Goal: Task Accomplishment & Management: Use online tool/utility

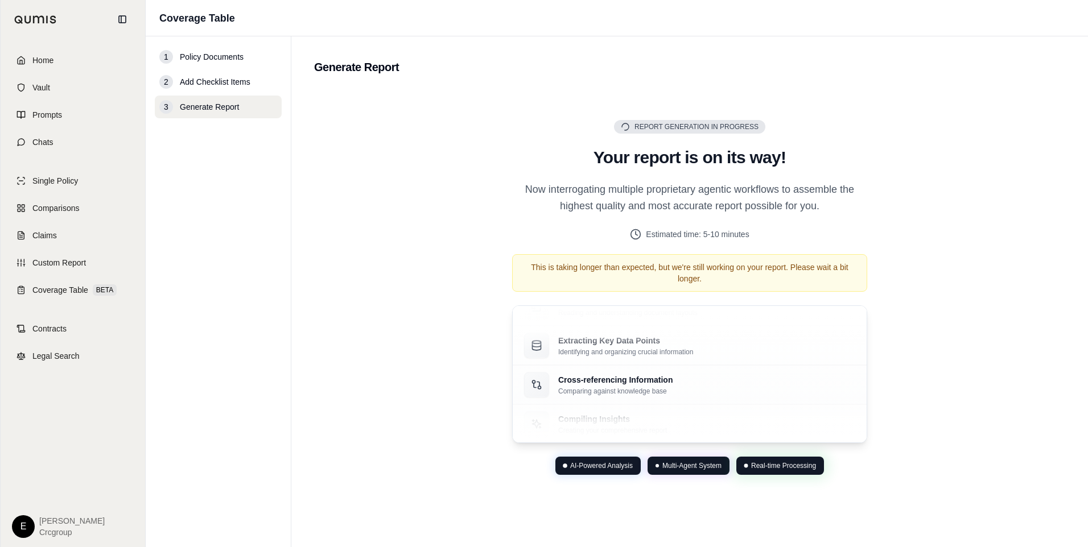
click at [940, 306] on div "Report Generation in Progress Generating Report Your report is on its way! Now …" at bounding box center [689, 298] width 751 height 418
click at [44, 59] on span "Home" at bounding box center [42, 60] width 21 height 11
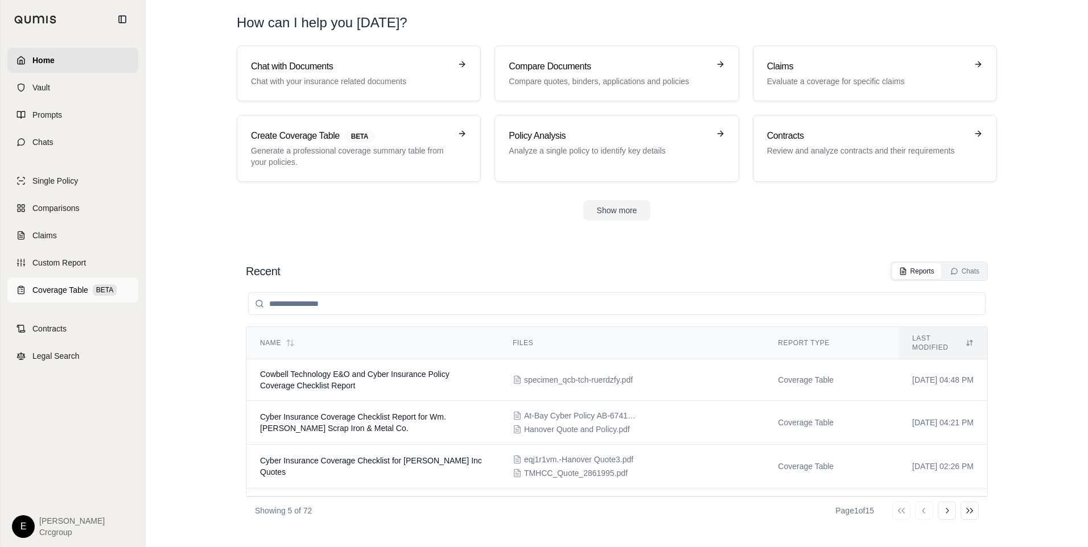
drag, startPoint x: 53, startPoint y: 292, endPoint x: 84, endPoint y: 290, distance: 30.8
click at [54, 292] on span "Coverage Table" at bounding box center [60, 289] width 56 height 11
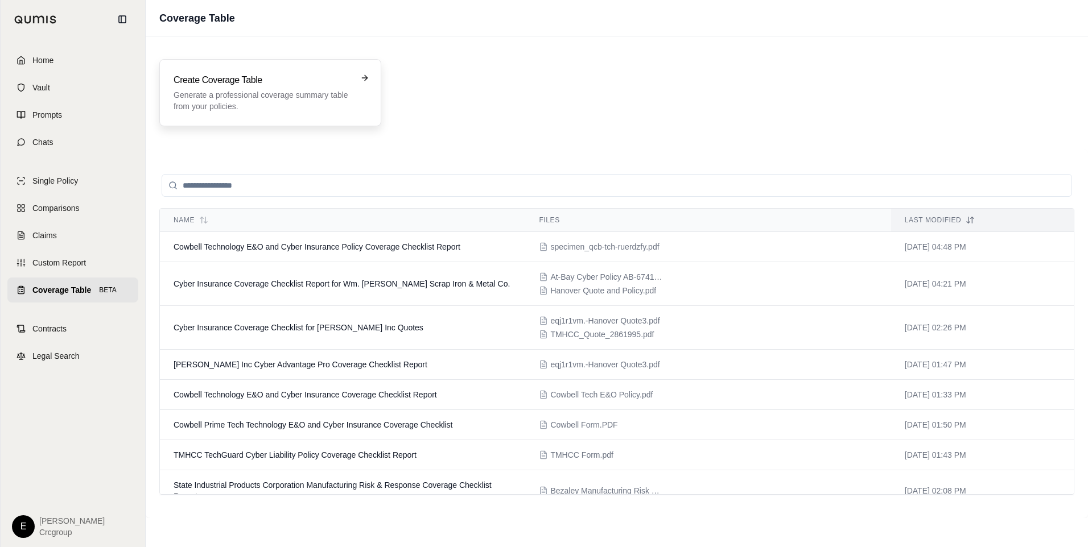
click at [269, 86] on h3 "Create Coverage Table" at bounding box center [263, 80] width 178 height 14
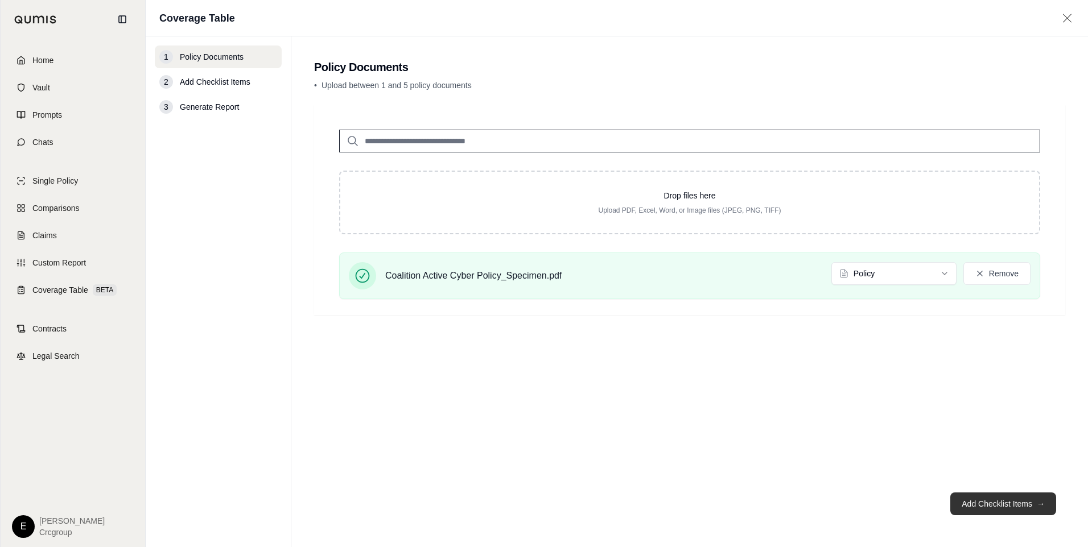
click at [997, 504] on button "Add Checklist Items →" at bounding box center [1003, 504] width 106 height 23
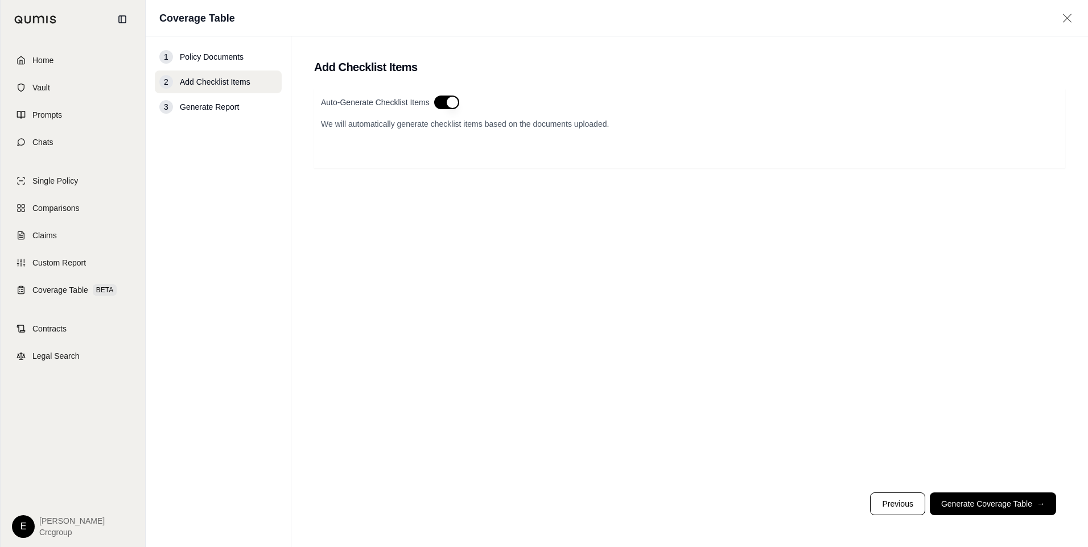
click at [450, 104] on button "button" at bounding box center [446, 103] width 25 height 14
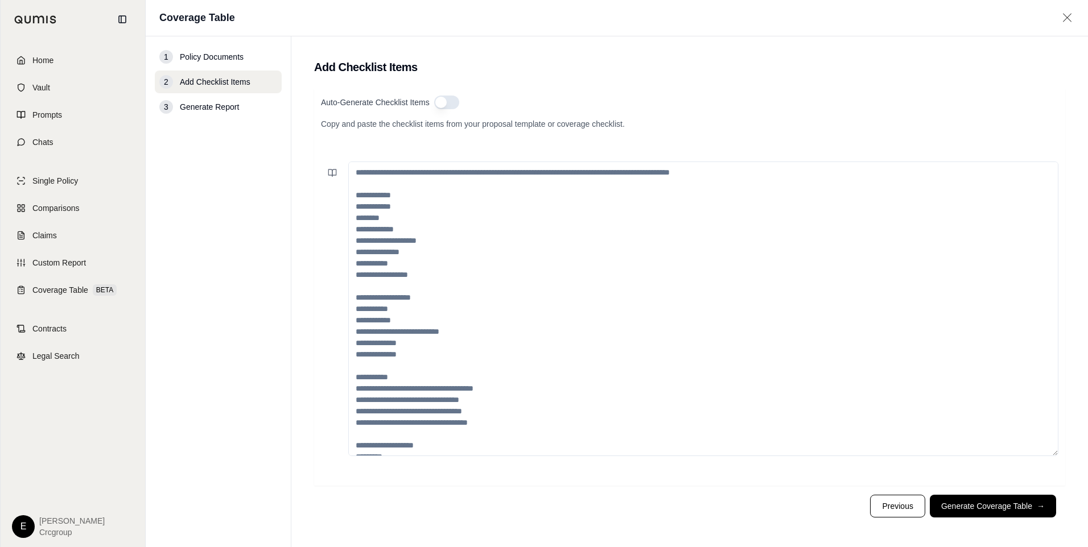
click at [416, 182] on textarea at bounding box center [703, 309] width 710 height 295
paste textarea "**********"
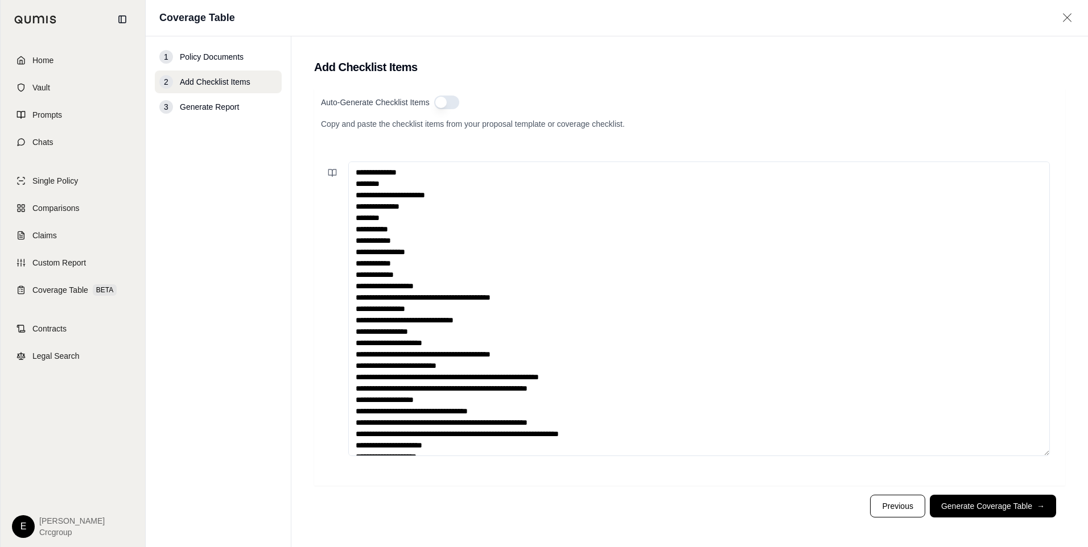
scroll to position [495, 0]
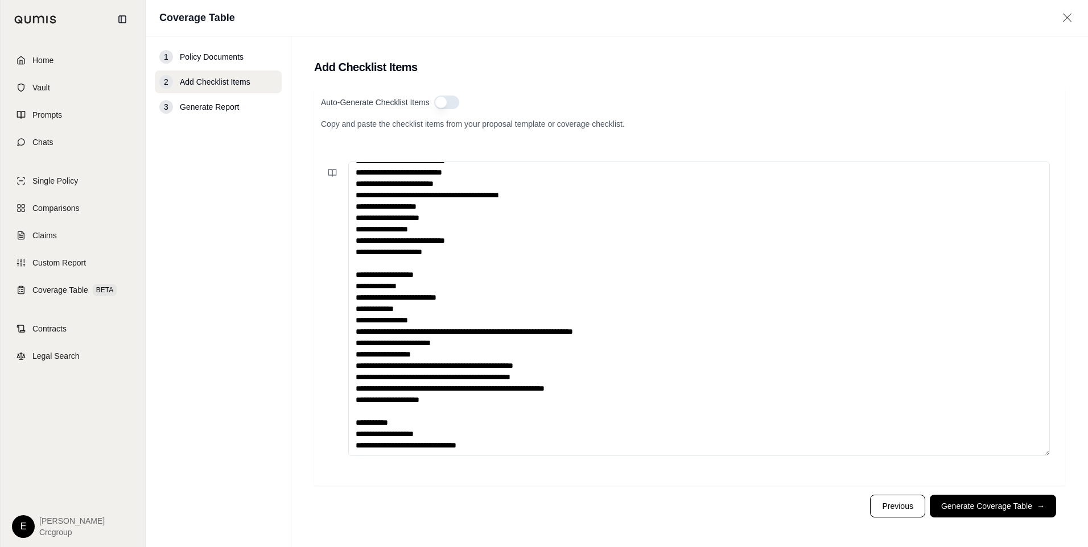
click at [527, 443] on textarea at bounding box center [699, 309] width 702 height 295
type textarea "**********"
click at [959, 505] on button "Generate Coverage Table →" at bounding box center [993, 506] width 126 height 23
